Goal: Task Accomplishment & Management: Manage account settings

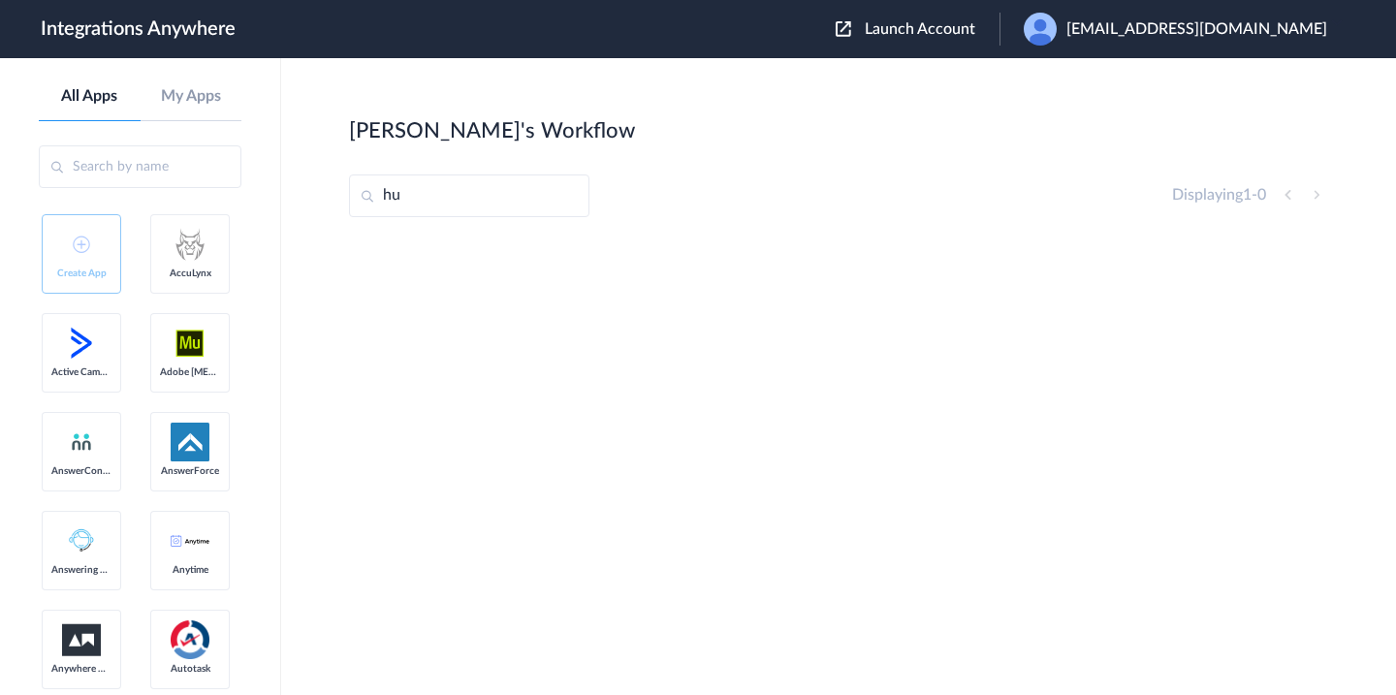
click at [1112, 36] on div "[EMAIL_ADDRESS][DOMAIN_NAME]" at bounding box center [1185, 29] width 323 height 33
click at [1088, 72] on link "My Account" at bounding box center [1051, 79] width 74 height 14
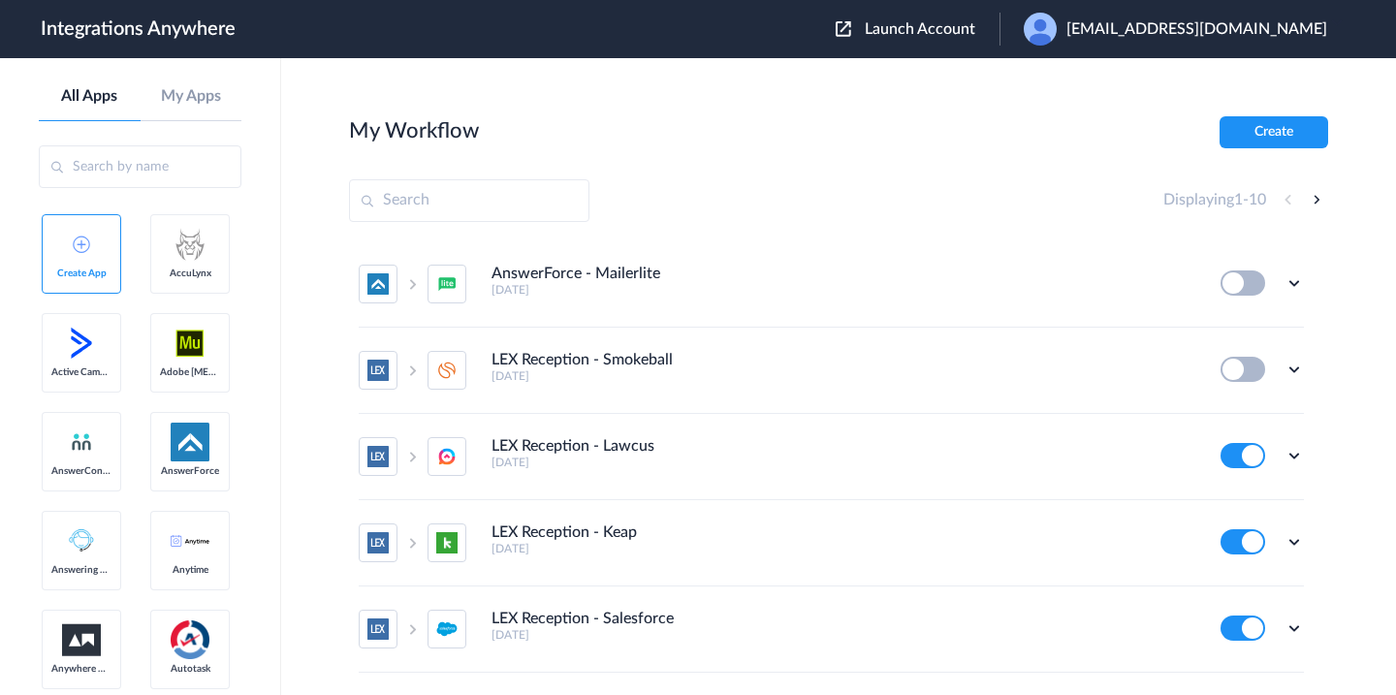
click at [975, 29] on span "Launch Account" at bounding box center [920, 29] width 111 height 16
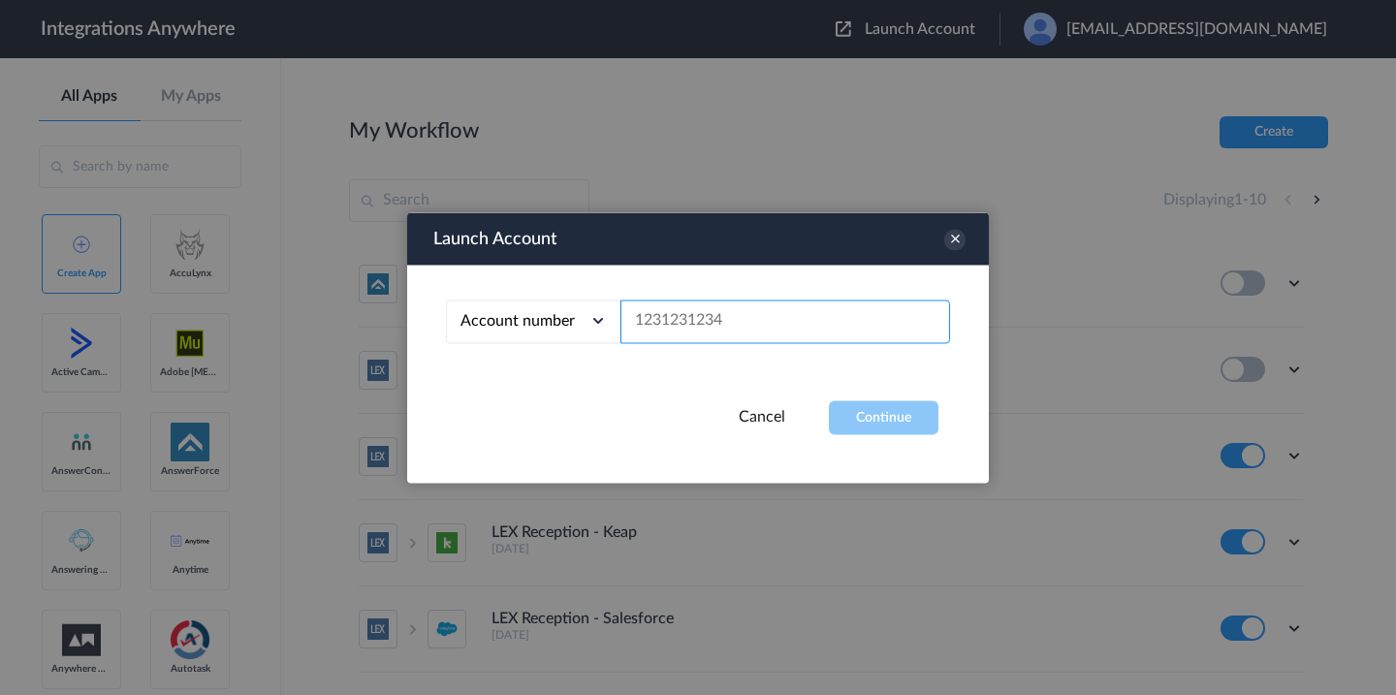
click at [711, 314] on input "text" at bounding box center [785, 322] width 330 height 44
paste input "8000225225"
type input "8000225225"
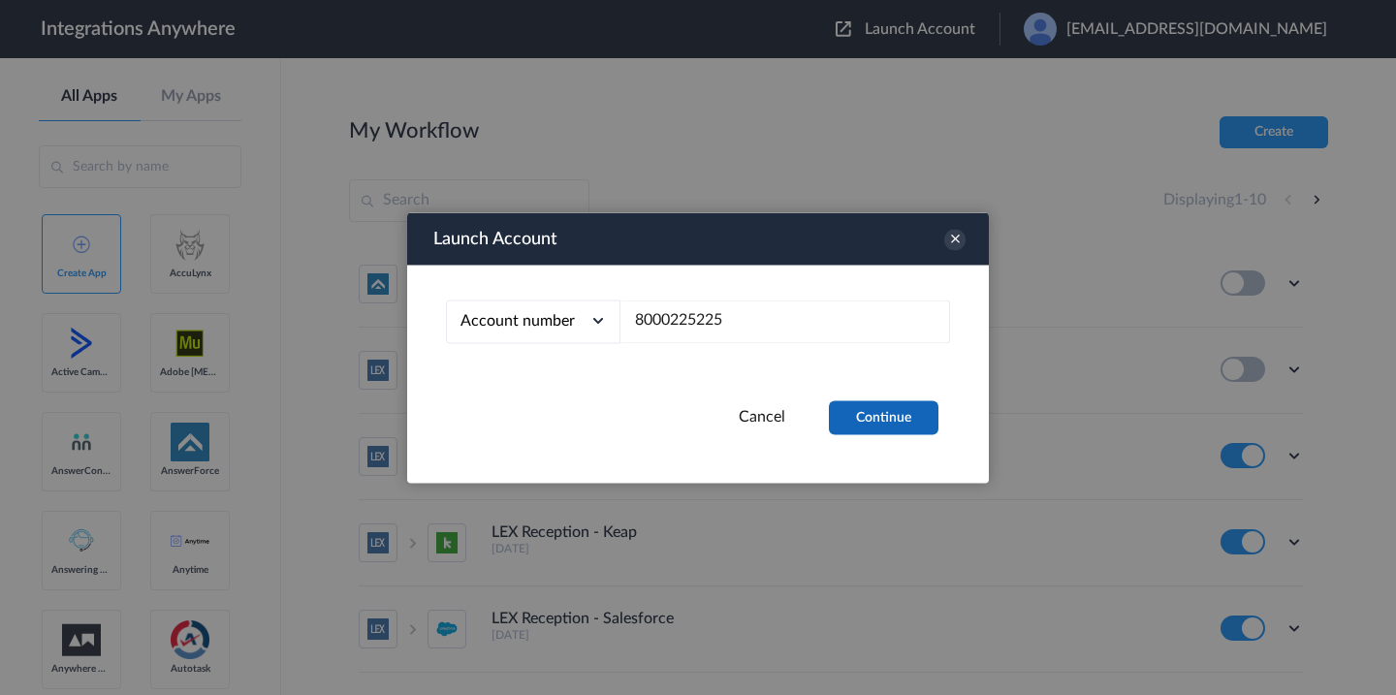
click at [913, 413] on button "Continue" at bounding box center [884, 417] width 110 height 34
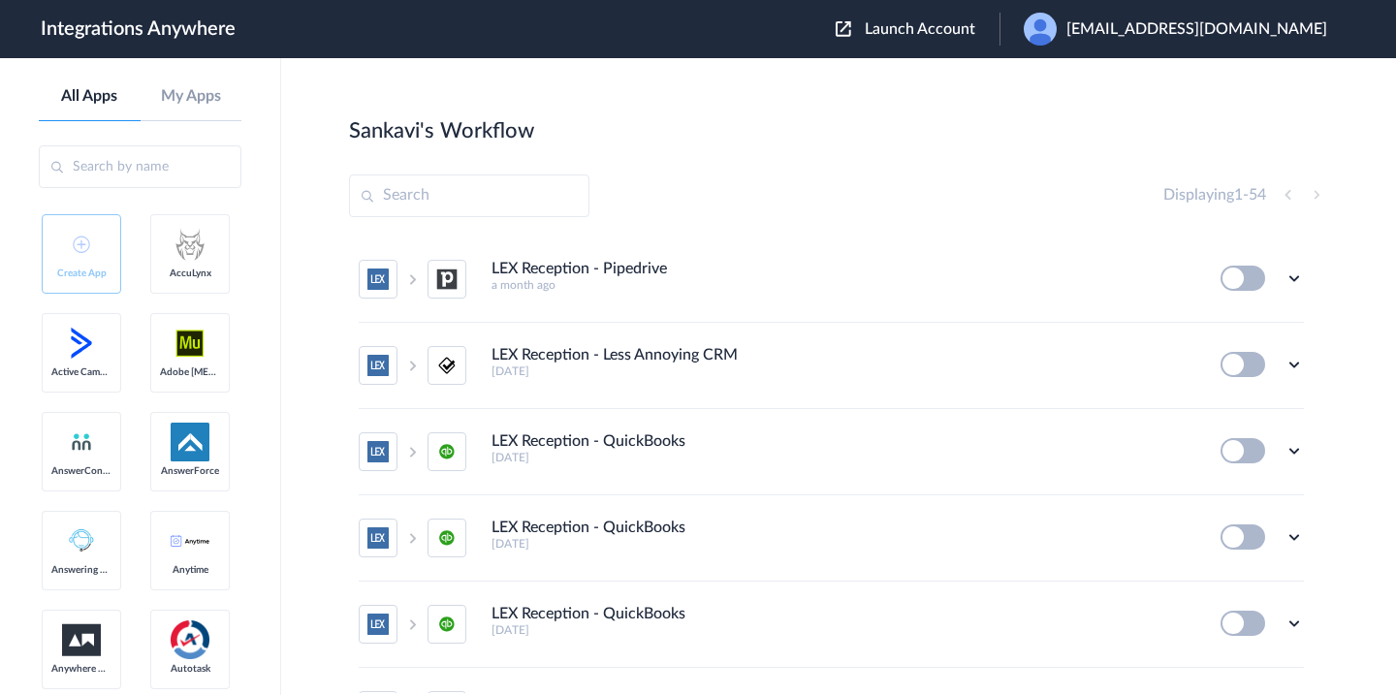
click at [527, 202] on input "text" at bounding box center [469, 195] width 240 height 43
paste input "8000225225"
type input "8000225225"
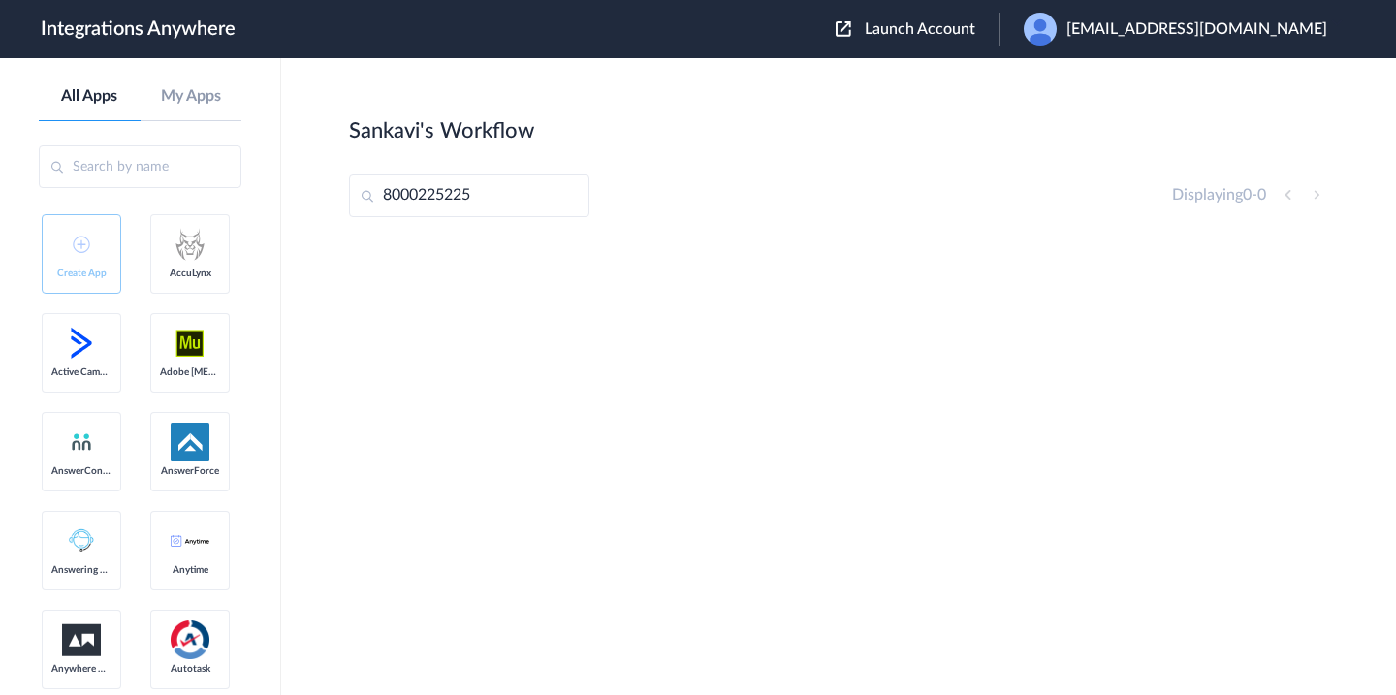
click at [469, 200] on input "8000225225" at bounding box center [469, 195] width 240 height 43
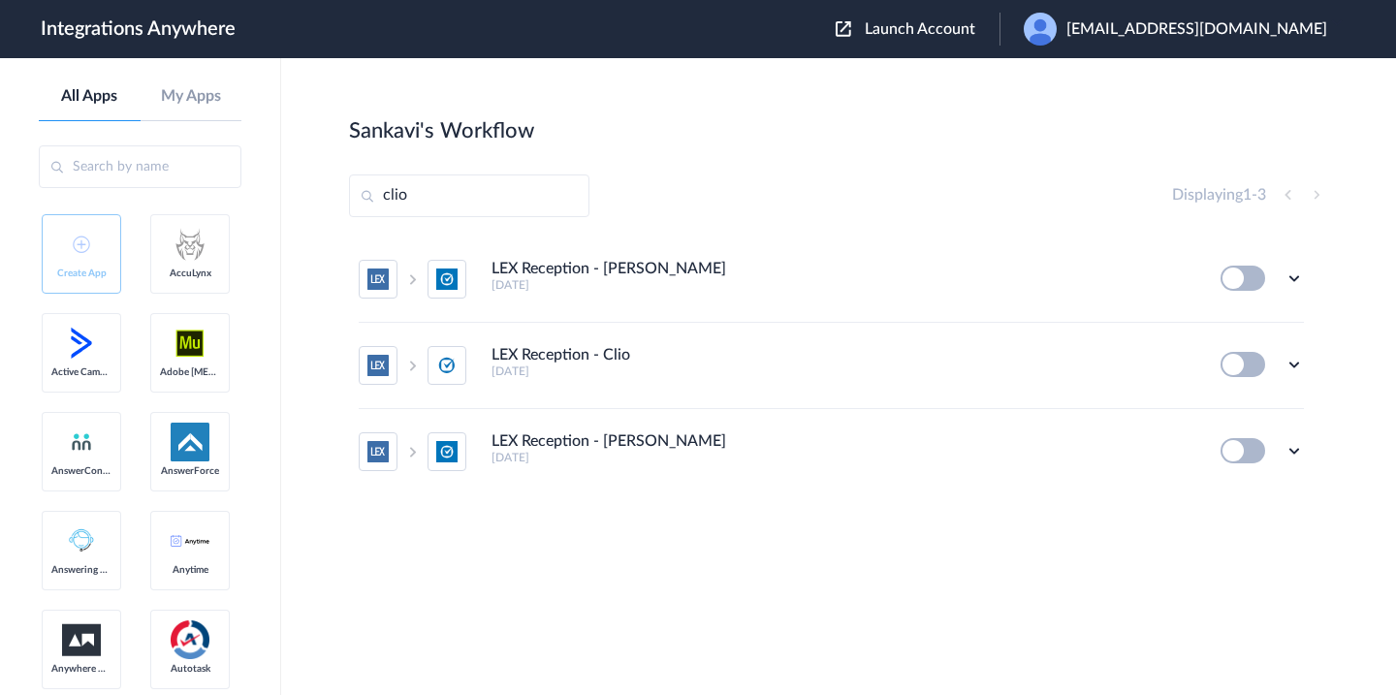
type input "clio"
click at [745, 292] on h5 "[DATE]" at bounding box center [842, 285] width 703 height 14
click at [1299, 365] on icon at bounding box center [1293, 364] width 19 height 19
click at [1217, 478] on span "Delete" at bounding box center [1234, 481] width 39 height 14
click at [1204, 487] on icon at bounding box center [1198, 482] width 13 height 15
